Goal: Task Accomplishment & Management: Use online tool/utility

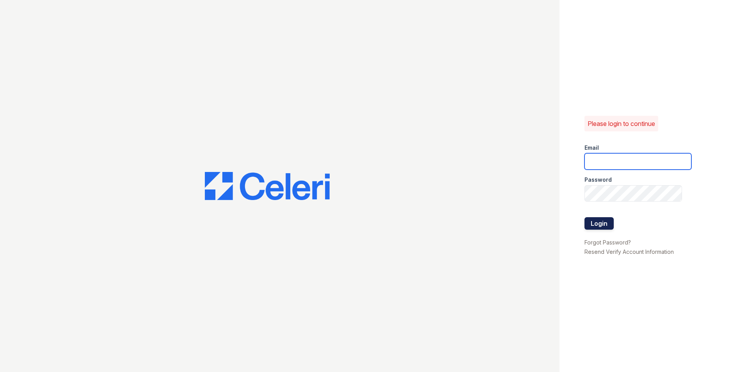
type input "[DOMAIN_NAME][EMAIL_ADDRESS][DOMAIN_NAME]"
click at [606, 229] on button "Login" at bounding box center [598, 223] width 29 height 12
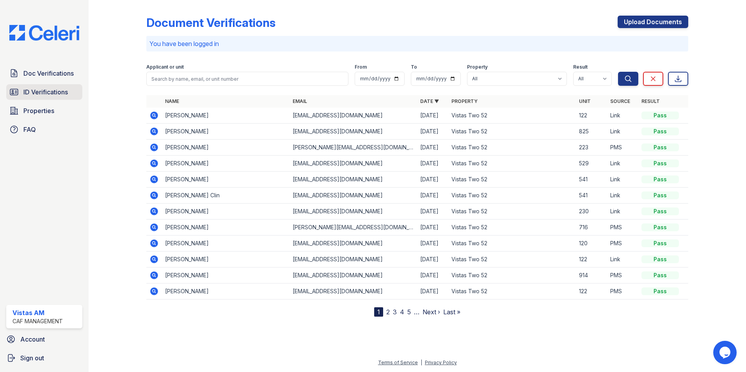
click at [25, 94] on span "ID Verifications" at bounding box center [45, 91] width 44 height 9
